Goal: Information Seeking & Learning: Find specific fact

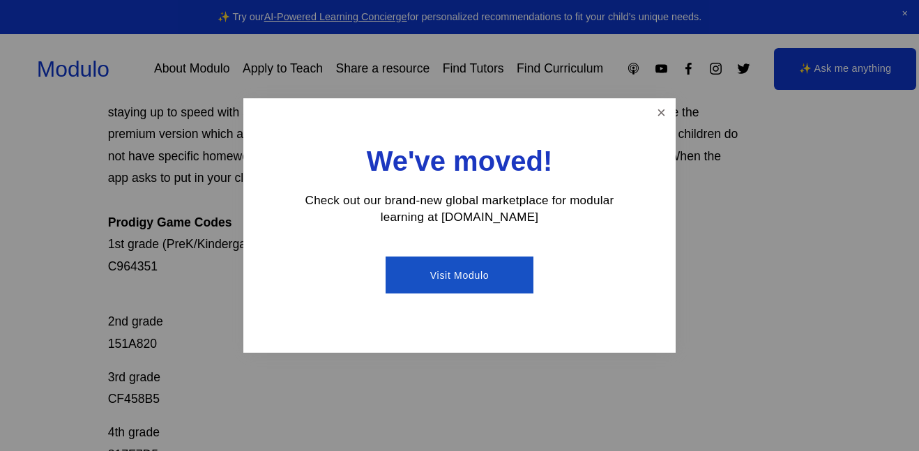
scroll to position [147, 0]
click at [661, 114] on link "Close" at bounding box center [661, 112] width 24 height 24
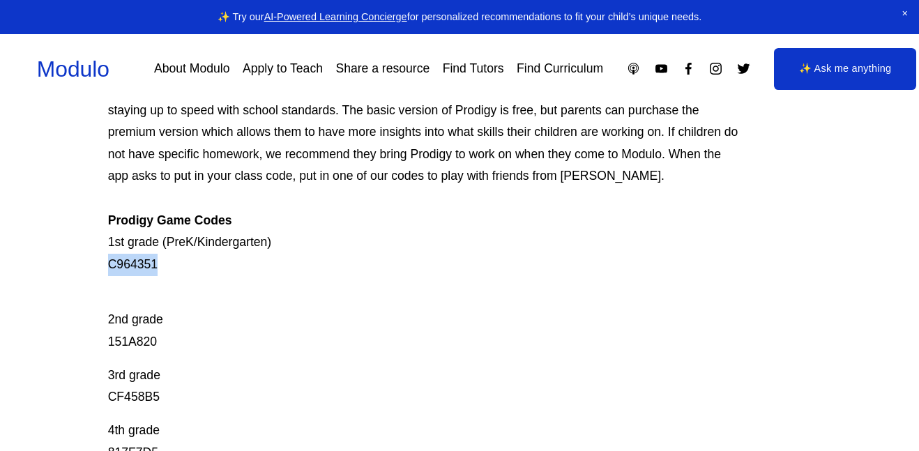
drag, startPoint x: 172, startPoint y: 268, endPoint x: 70, endPoint y: 273, distance: 102.7
click at [70, 273] on div "Prodigy Game Codes Prodigy is our go-to mastery- based tool to give kids lots o…" at bounding box center [459, 427] width 919 height 820
copy p "C964351"
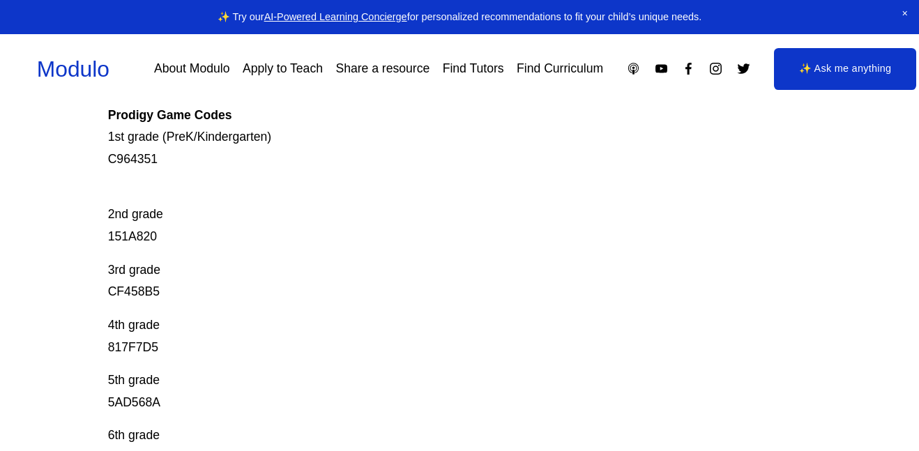
scroll to position [253, 0]
drag, startPoint x: 165, startPoint y: 233, endPoint x: 56, endPoint y: 238, distance: 108.9
click at [56, 238] on div "Prodigy Game Codes Prodigy is our go-to mastery- based tool to give kids lots o…" at bounding box center [459, 321] width 919 height 820
copy p "151A820"
click at [177, 353] on p "4th grade 817F7D5" at bounding box center [424, 336] width 633 height 44
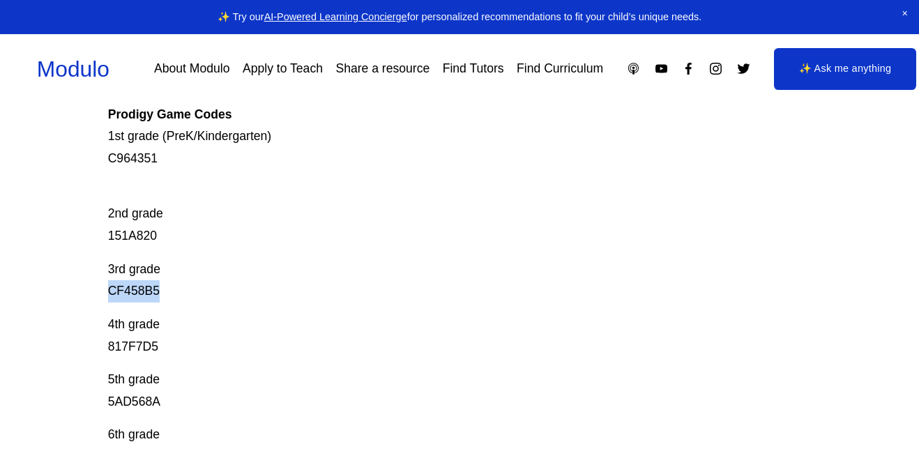
drag, startPoint x: 173, startPoint y: 283, endPoint x: 82, endPoint y: 287, distance: 90.8
click at [82, 287] on div "Prodigy Game Codes Prodigy is our go-to mastery- based tool to give kids lots o…" at bounding box center [459, 321] width 919 height 820
copy p "CF458B5"
